Goal: Transaction & Acquisition: Purchase product/service

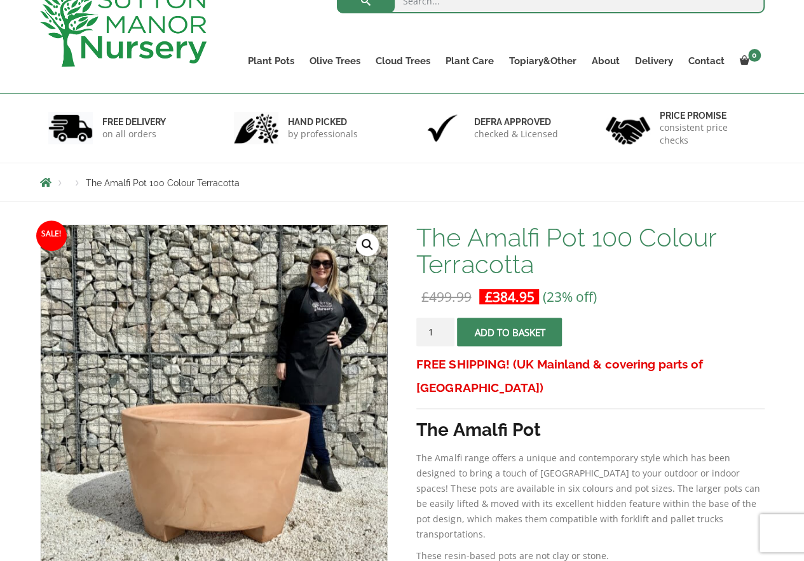
scroll to position [64, 0]
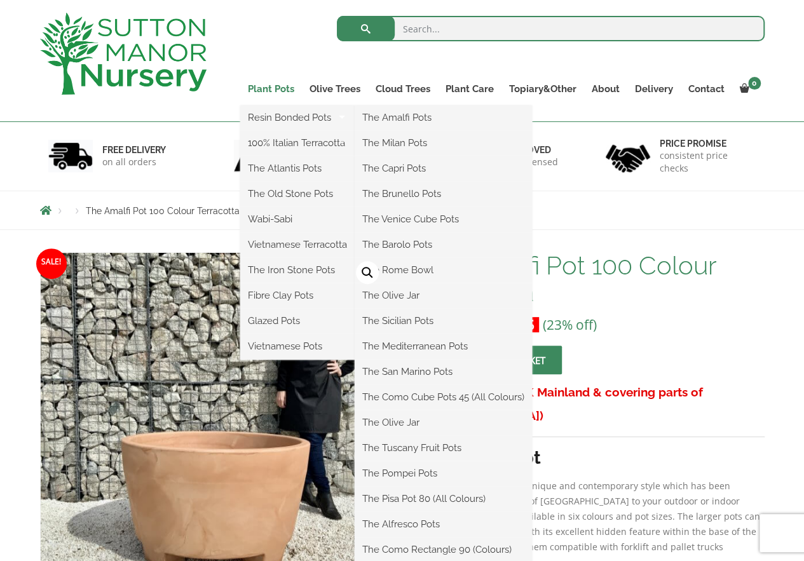
click at [271, 88] on link "Plant Pots" at bounding box center [271, 89] width 62 height 18
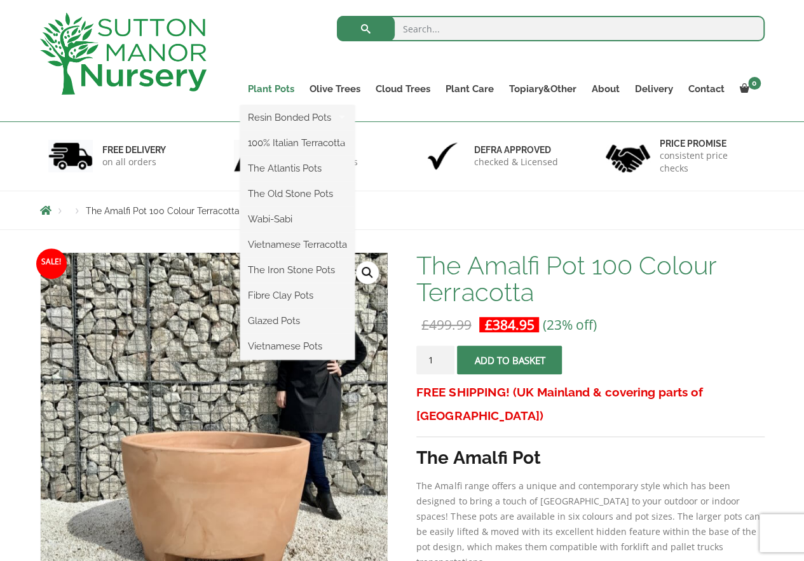
click at [271, 89] on link "Plant Pots" at bounding box center [271, 89] width 62 height 18
click at [275, 87] on link "Plant Pots" at bounding box center [271, 89] width 62 height 18
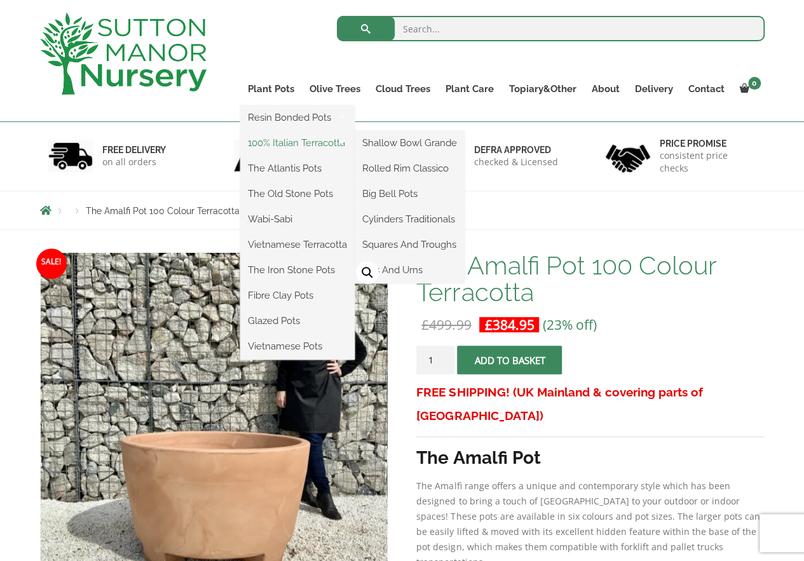
click at [261, 143] on link "100% Italian Terracotta" at bounding box center [297, 142] width 114 height 19
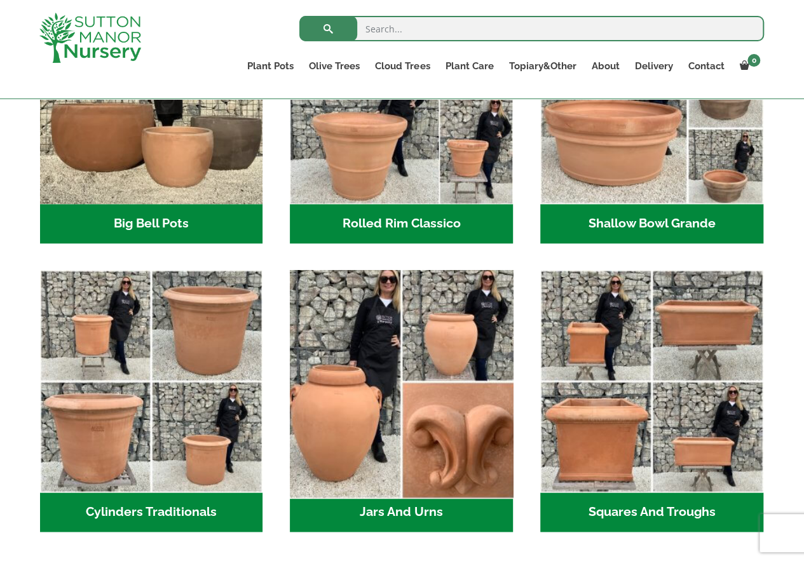
scroll to position [508, 0]
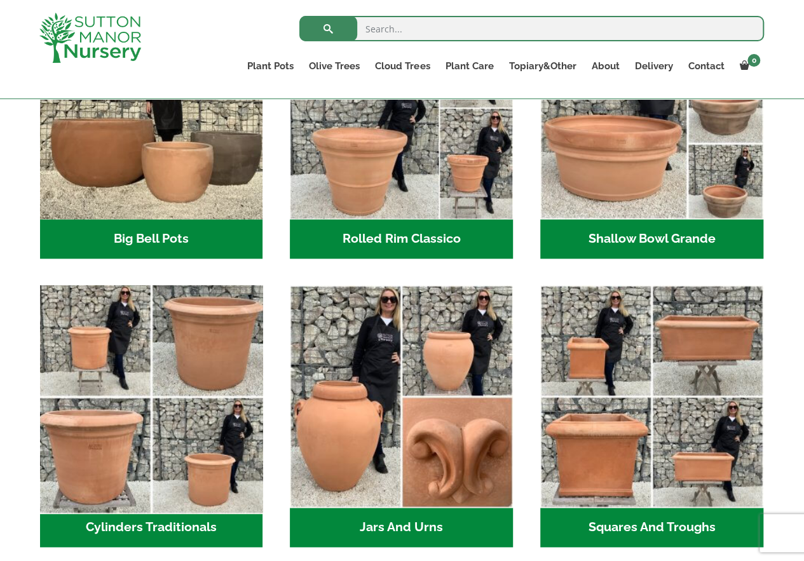
click at [182, 496] on img "Visit product category Cylinders Traditionals" at bounding box center [151, 397] width 234 height 234
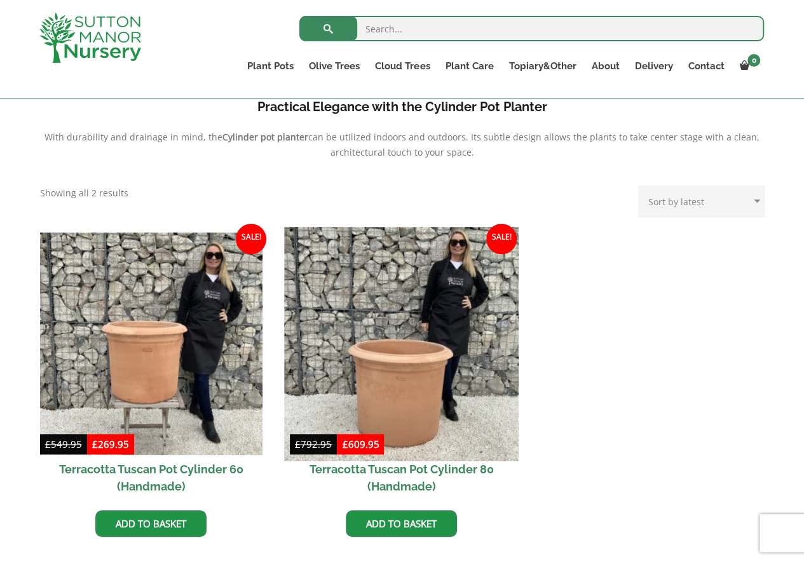
scroll to position [445, 0]
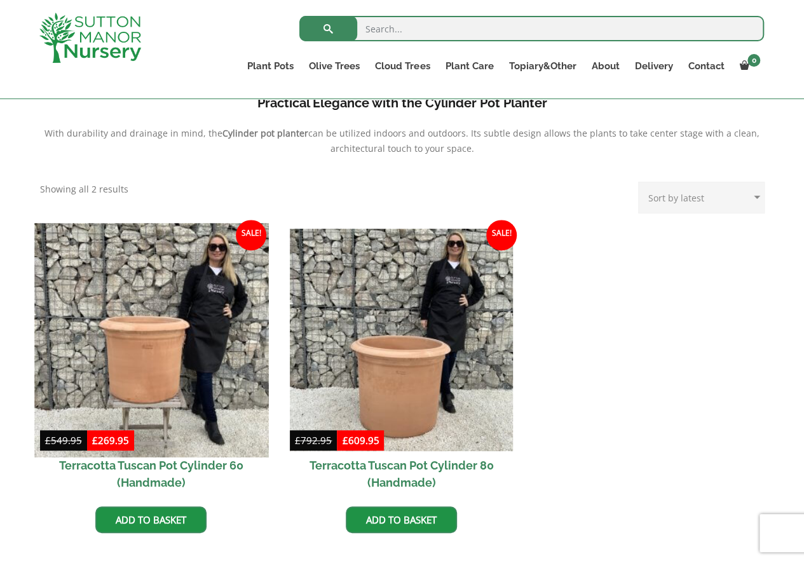
click at [148, 374] on img at bounding box center [151, 340] width 234 height 234
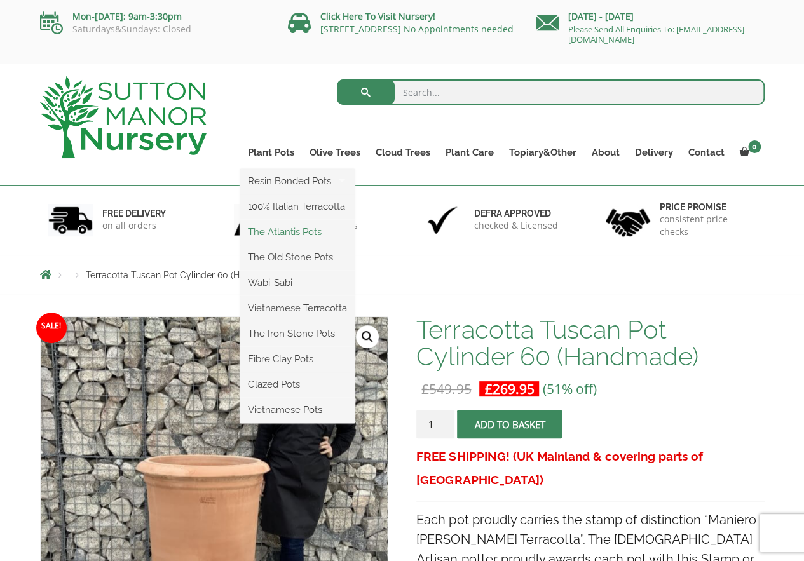
click at [277, 230] on link "The Atlantis Pots" at bounding box center [297, 231] width 114 height 19
